Goal: Find specific page/section: Find specific page/section

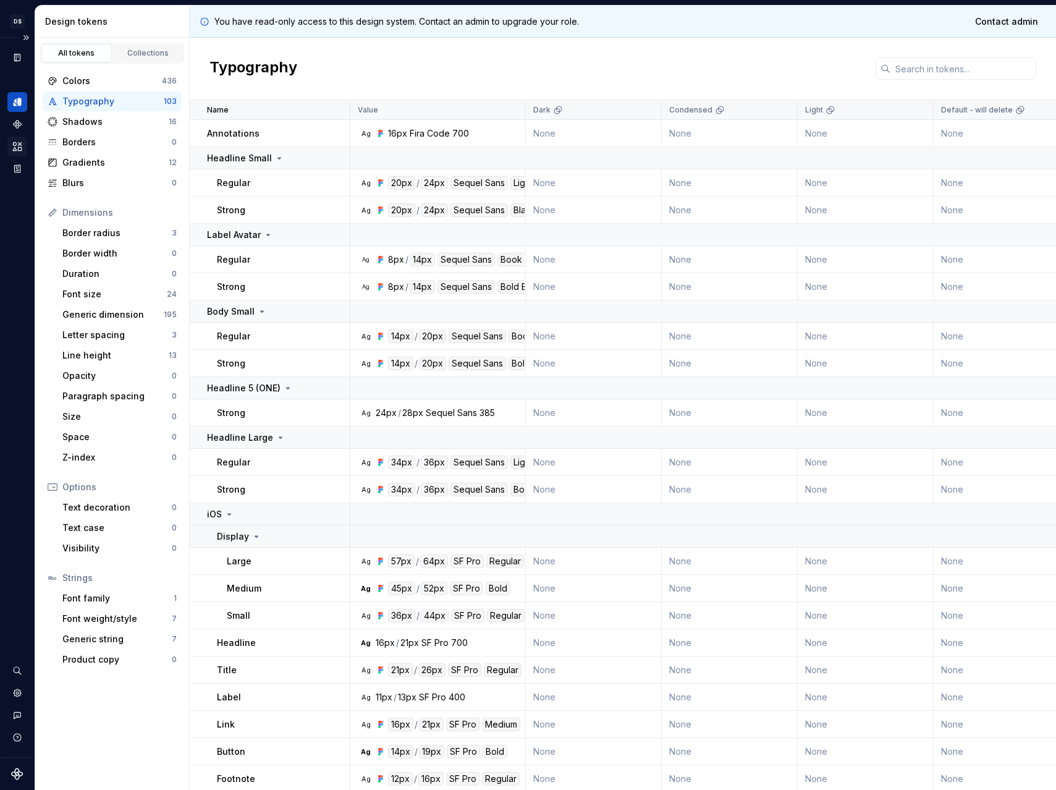
click at [19, 149] on icon "Assets" at bounding box center [17, 146] width 9 height 8
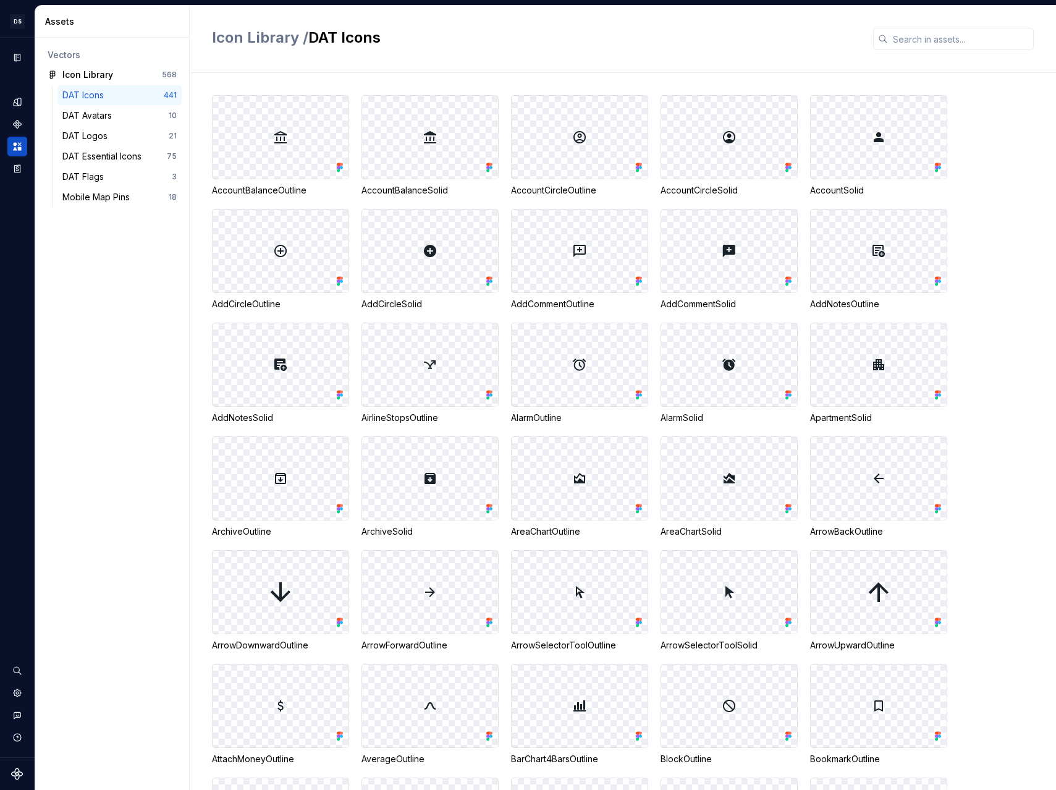
click at [103, 95] on div "DAT Icons" at bounding box center [85, 95] width 46 height 12
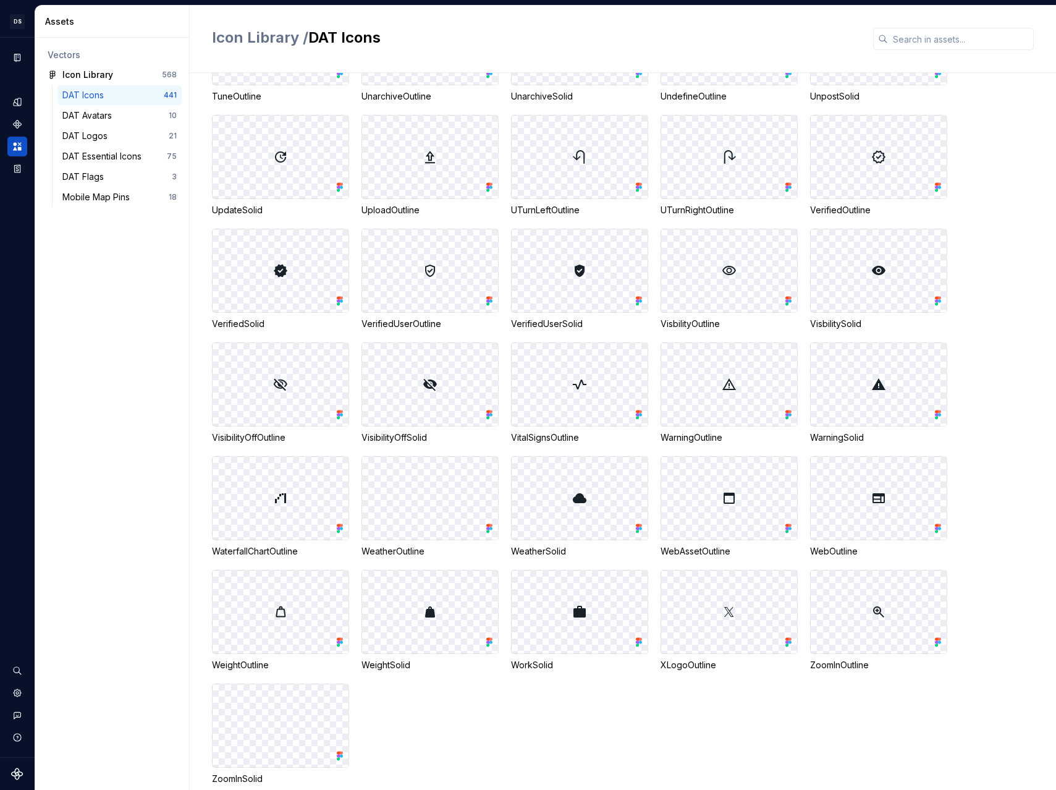
scroll to position [9470, 0]
